Goal: Information Seeking & Learning: Learn about a topic

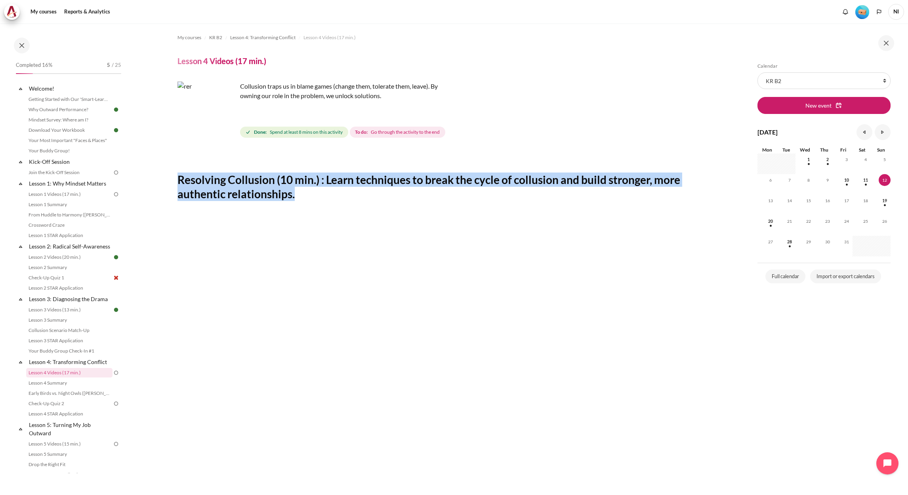
scroll to position [178, 0]
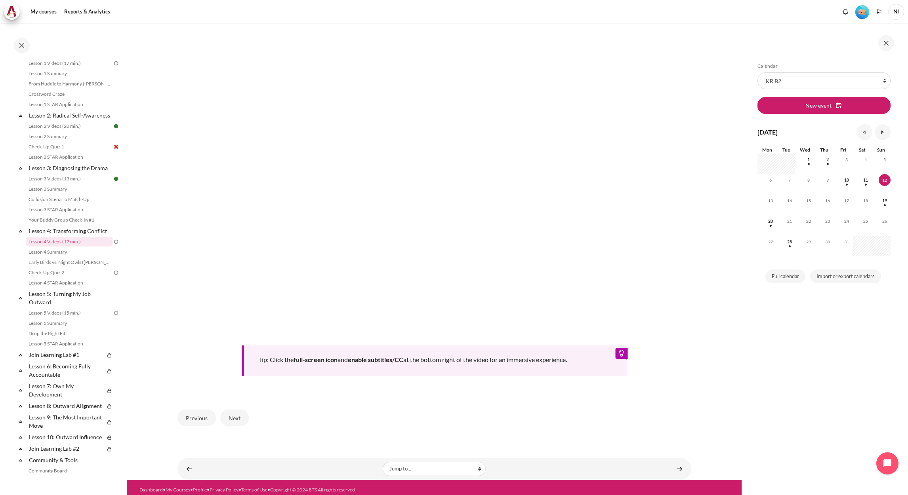
click at [529, 423] on div "Previous Next" at bounding box center [434, 418] width 514 height 32
click at [238, 413] on button "Next" at bounding box center [234, 417] width 29 height 17
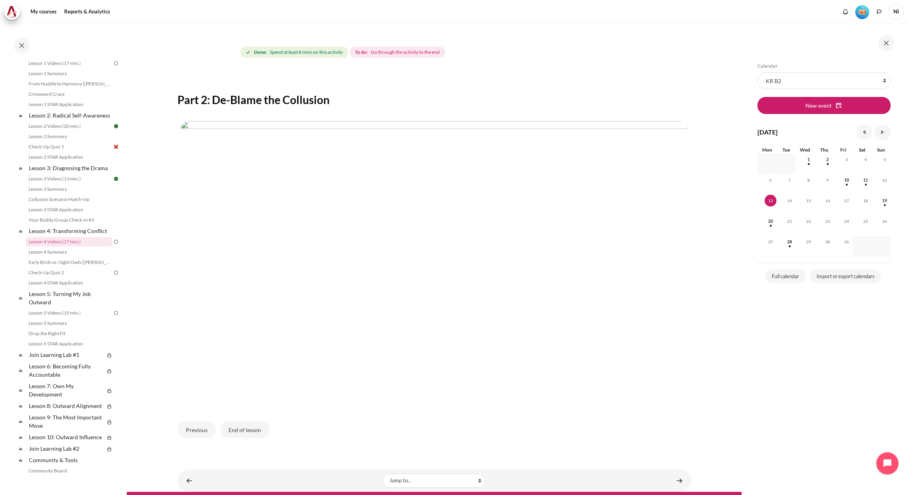
scroll to position [96, 0]
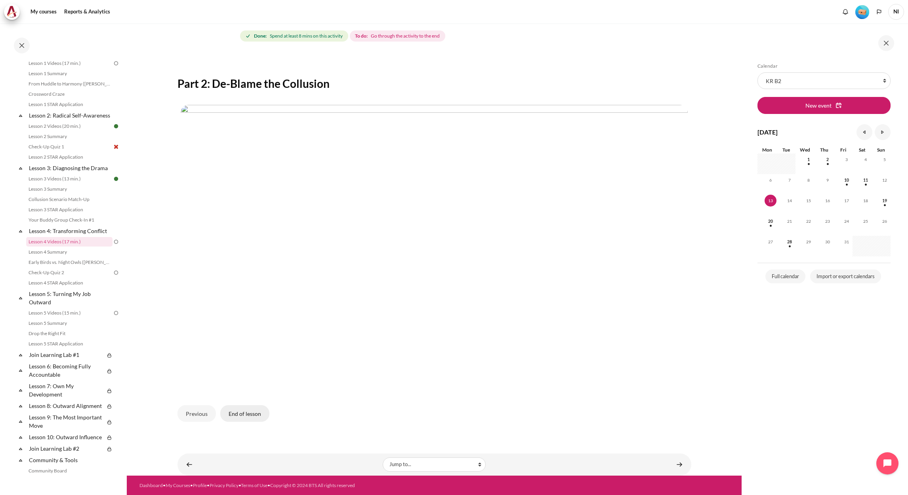
click at [256, 421] on button "End of lesson" at bounding box center [244, 413] width 49 height 17
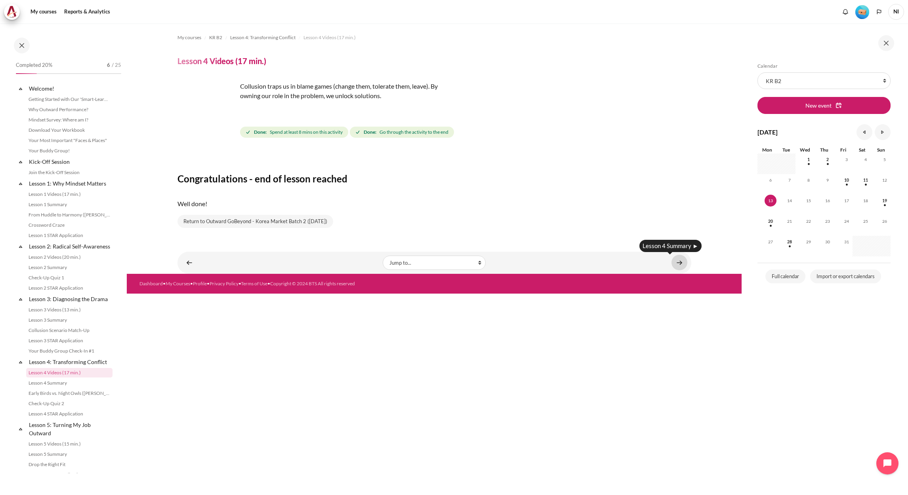
scroll to position [131, 0]
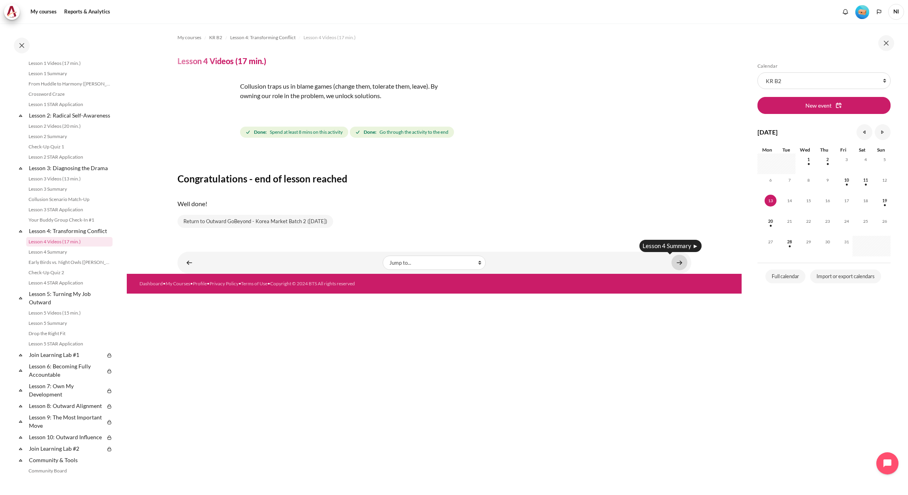
click at [678, 263] on link "Content" at bounding box center [679, 262] width 16 height 15
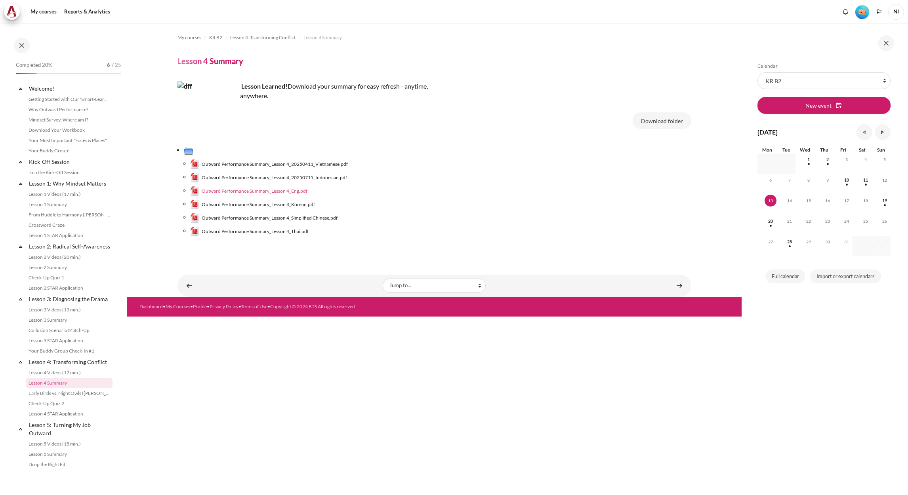
scroll to position [141, 0]
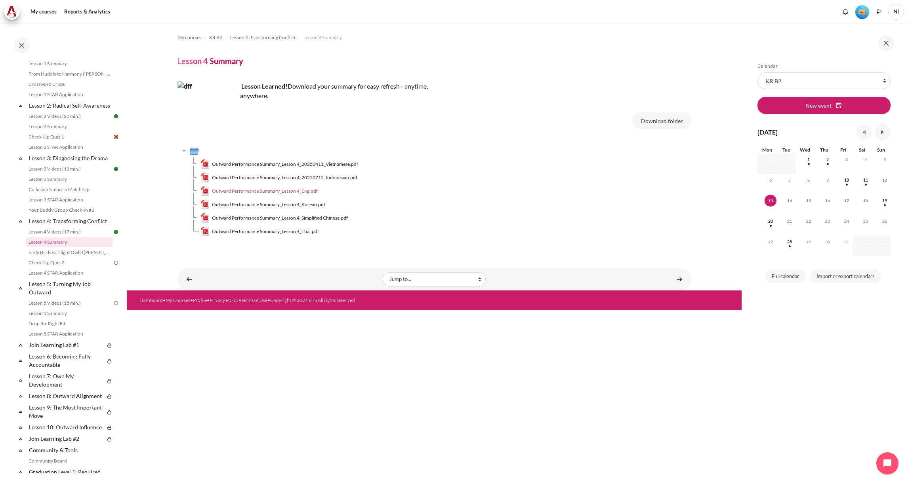
click at [289, 192] on span "Outward Performance Summary_Lesson 4_Eng.pdf" at bounding box center [265, 191] width 106 height 7
click at [308, 206] on span "Outward Performance Summary_Lesson 4_Korean.pdf" at bounding box center [268, 204] width 113 height 7
click at [683, 280] on link "Content" at bounding box center [679, 279] width 16 height 15
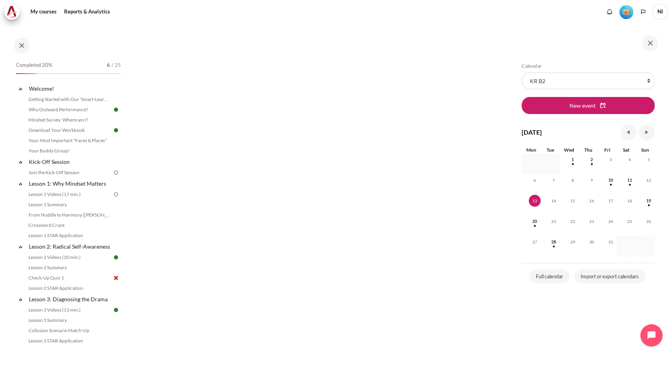
scroll to position [309, 0]
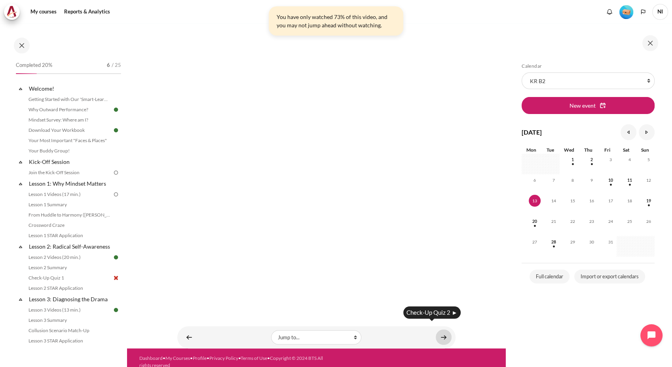
click at [437, 329] on link "Content" at bounding box center [444, 336] width 16 height 15
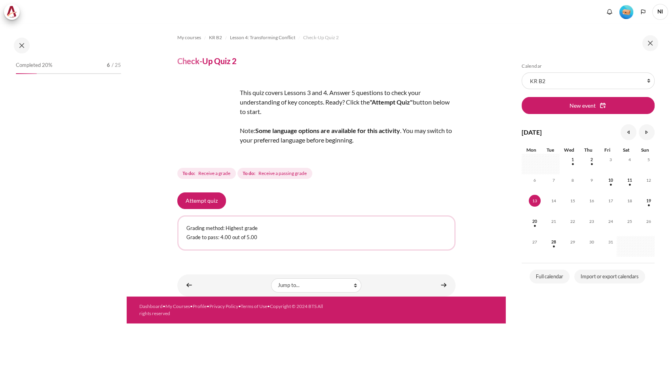
scroll to position [209, 0]
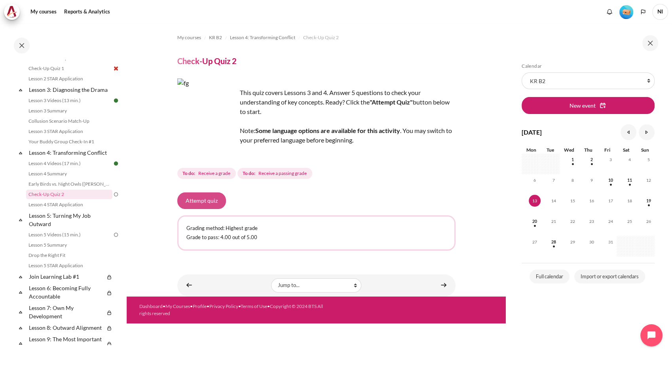
click at [208, 199] on button "Attempt quiz" at bounding box center [201, 200] width 49 height 17
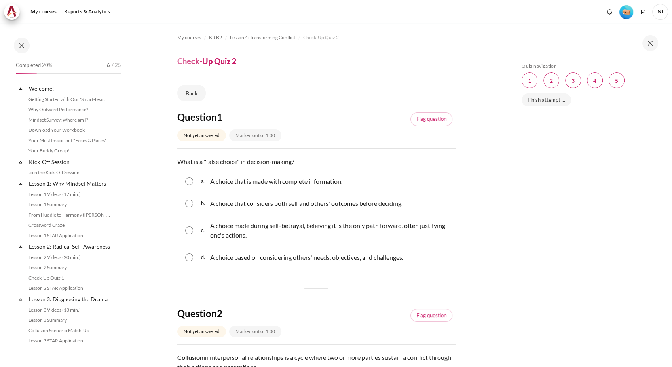
scroll to position [209, 0]
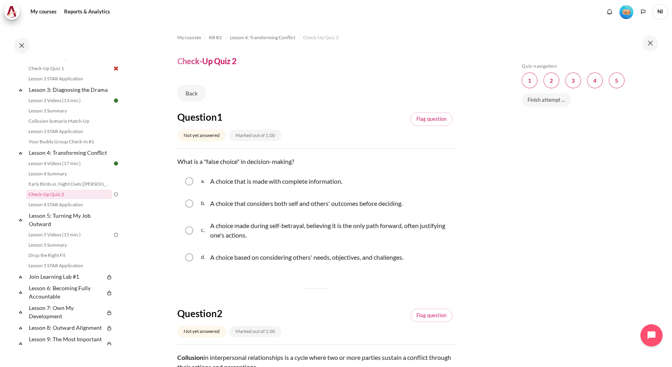
drag, startPoint x: 438, startPoint y: 260, endPoint x: 179, endPoint y: 158, distance: 278.0
click at [179, 158] on div "Question text What is a "false choice" in decision-making? Question 1 Answer a.…" at bounding box center [316, 213] width 278 height 112
copy div "What is a "false choice" in decision-making? Question 1 Answer a. A choice that…"
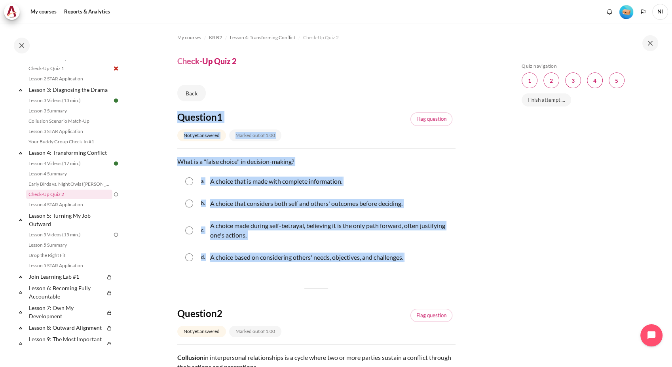
drag, startPoint x: 160, startPoint y: 109, endPoint x: 443, endPoint y: 278, distance: 329.2
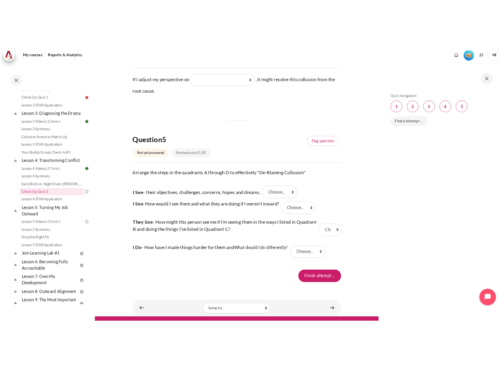
scroll to position [689, 0]
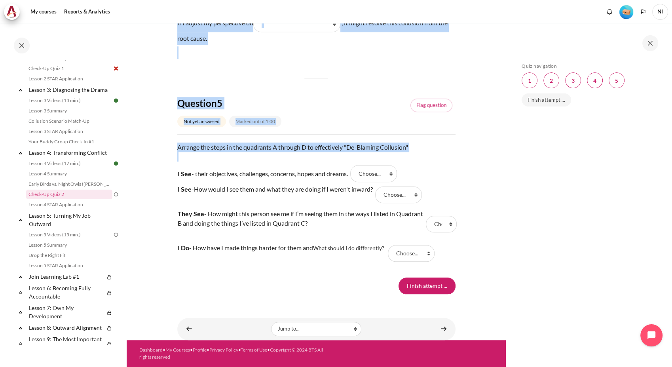
copy div "Loremips 9 Dol sit ametcons Adipis eli se 1.18 Doei temporin Utlabore etdo Magn…"
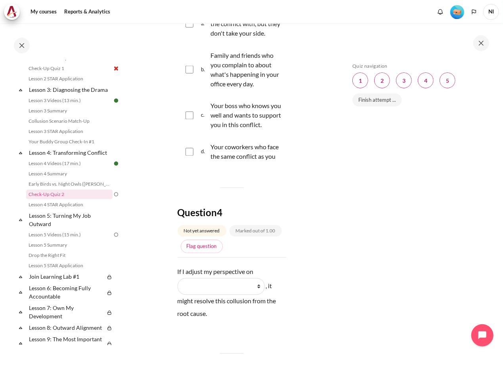
click at [416, 296] on div "Skip Quiz navigation Quiz navigation Question 1 This page Question 2 This page …" at bounding box center [418, 201] width 141 height 276
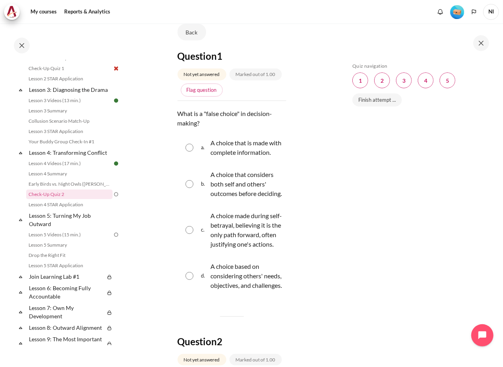
scroll to position [88, 0]
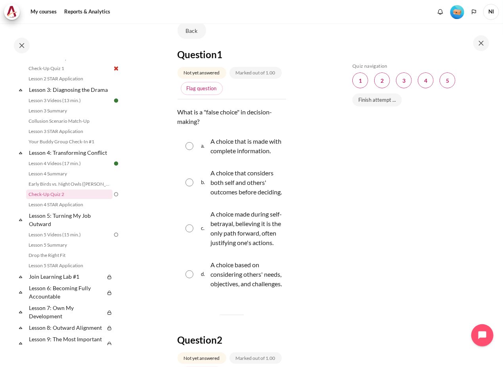
click at [190, 232] on input "Content" at bounding box center [189, 229] width 8 height 8
radio input "true"
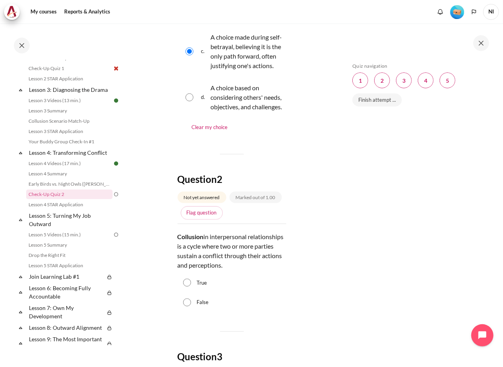
scroll to position [308, 0]
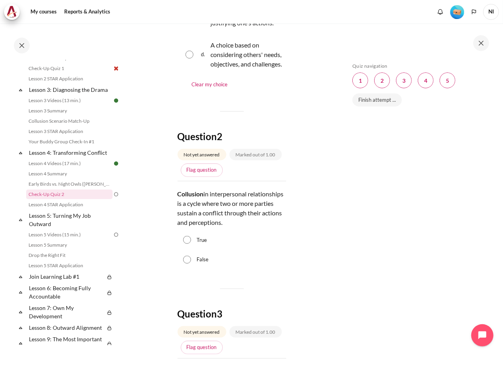
click at [184, 244] on input "True" at bounding box center [187, 240] width 8 height 8
radio input "true"
click at [420, 244] on div "Skip Quiz navigation Quiz navigation Question 1 This page Question 2 This page …" at bounding box center [418, 201] width 141 height 276
drag, startPoint x: 343, startPoint y: 140, endPoint x: 347, endPoint y: 197, distance: 57.2
click at [343, 142] on div "Skip Quiz navigation Quiz navigation Question 1 This page Question 2 This page …" at bounding box center [419, 194] width 166 height 343
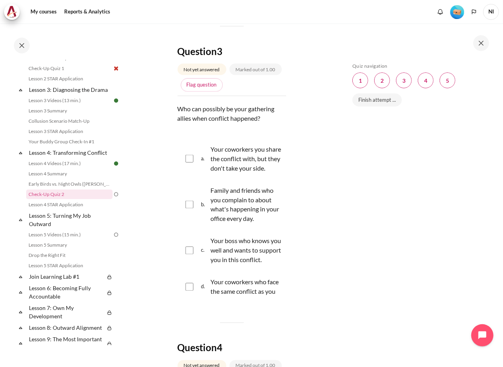
scroll to position [572, 0]
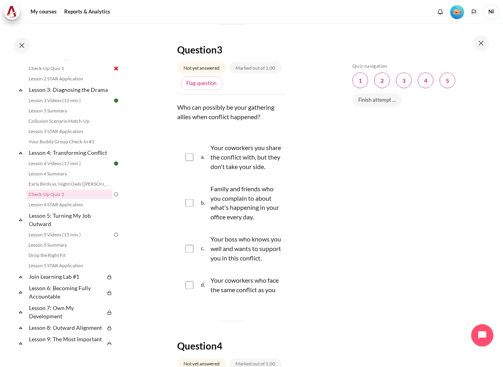
click at [191, 207] on input "Content" at bounding box center [189, 203] width 8 height 8
checkbox input "true"
click at [366, 262] on div "Skip Quiz navigation Quiz navigation Question 1 This page Question 2 This page …" at bounding box center [418, 201] width 141 height 276
click at [418, 180] on div "Skip Quiz navigation Quiz navigation Question 1 This page Question 2 This page …" at bounding box center [418, 201] width 141 height 276
click at [374, 270] on div "Skip Quiz navigation Quiz navigation Question 1 This page Question 2 This page …" at bounding box center [418, 201] width 141 height 276
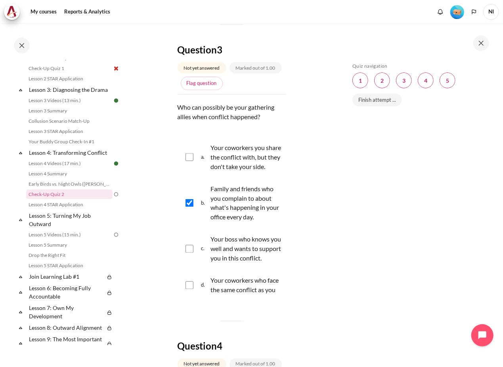
click at [382, 265] on div "Skip Quiz navigation Quiz navigation Question 1 This page Question 2 This page …" at bounding box center [418, 201] width 141 height 276
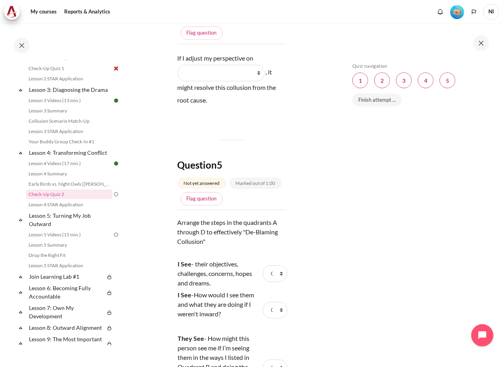
scroll to position [924, 0]
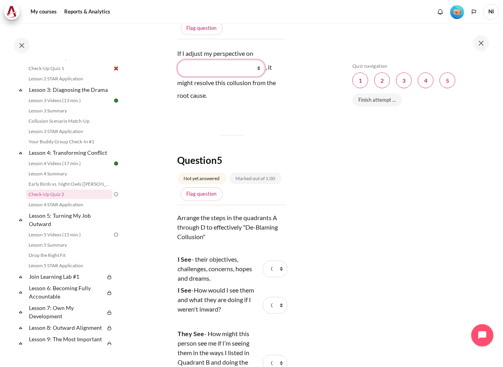
click at [258, 76] on select "What I see and feel about what they do What I do What they do What they see and…" at bounding box center [220, 68] width 87 height 17
click at [396, 232] on div "Skip Quiz navigation Quiz navigation Question 1 This page Question 2 This page …" at bounding box center [418, 201] width 141 height 276
